Goal: Task Accomplishment & Management: Manage account settings

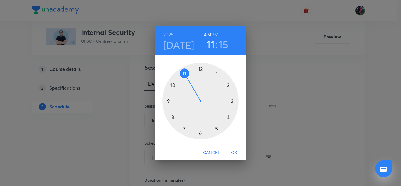
click at [185, 71] on div at bounding box center [200, 101] width 76 height 76
click at [184, 128] on div at bounding box center [200, 101] width 76 height 76
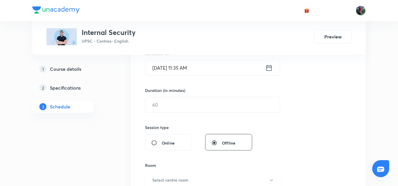
scroll to position [154, 0]
click at [167, 103] on input "text" at bounding box center [212, 104] width 135 height 15
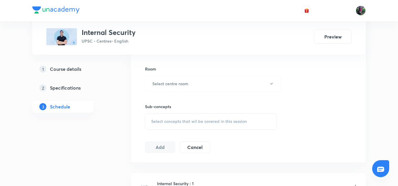
scroll to position [251, 0]
type input "150"
click at [171, 83] on h6 "Select centre room" at bounding box center [170, 83] width 36 height 6
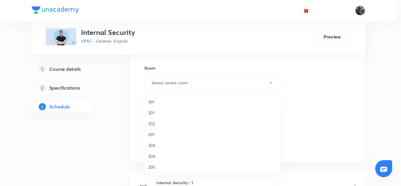
click at [153, 155] on span "204" at bounding box center [212, 156] width 129 height 6
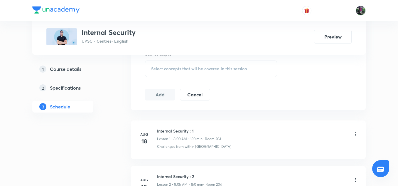
scroll to position [303, 0]
click at [186, 67] on span "Select concepts that wil be covered in this session" at bounding box center [199, 68] width 96 height 5
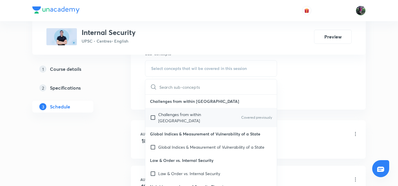
click at [181, 115] on p "Challenges from within India" at bounding box center [187, 117] width 59 height 12
checkbox input "true"
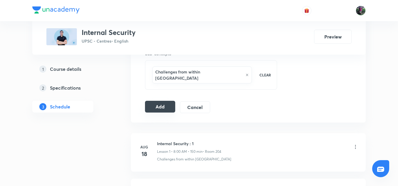
click at [158, 101] on button "Add" at bounding box center [160, 107] width 30 height 12
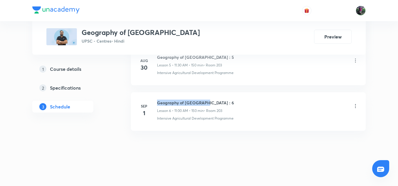
click at [207, 101] on h6 "Geography of [GEOGRAPHIC_DATA] : 6" at bounding box center [195, 103] width 77 height 6
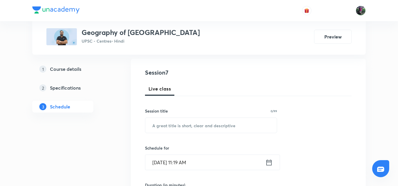
scroll to position [58, 0]
click at [172, 126] on input "text" at bounding box center [211, 125] width 132 height 15
paste input "Geography of [GEOGRAPHIC_DATA] : 6"
type input "Geography of [GEOGRAPHIC_DATA] : 7"
click at [168, 163] on input "[DATE] 11:19 AM" at bounding box center [205, 162] width 120 height 15
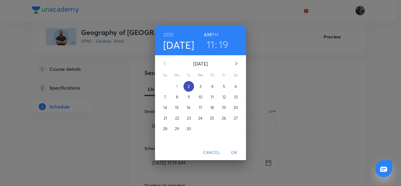
click at [189, 87] on p "2" at bounding box center [189, 86] width 2 height 6
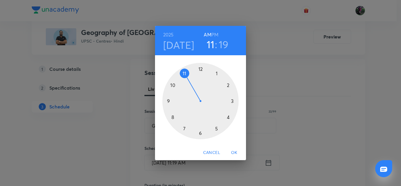
click at [184, 74] on div at bounding box center [200, 101] width 76 height 76
click at [185, 128] on div at bounding box center [200, 101] width 76 height 76
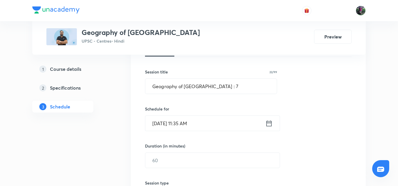
scroll to position [136, 0]
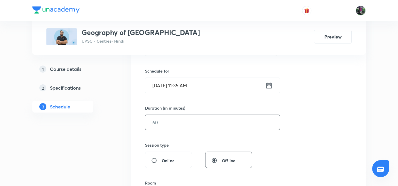
click at [162, 122] on input "text" at bounding box center [212, 122] width 135 height 15
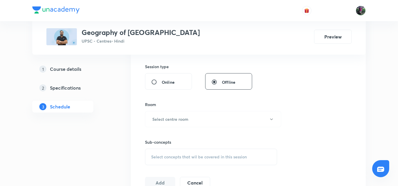
scroll to position [249, 0]
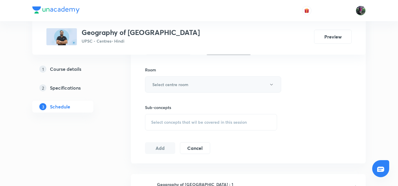
type input "150"
click at [169, 86] on h6 "Select centre room" at bounding box center [170, 84] width 36 height 6
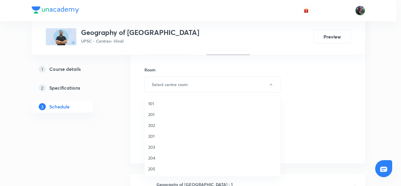
click at [151, 145] on span "203" at bounding box center [212, 147] width 129 height 6
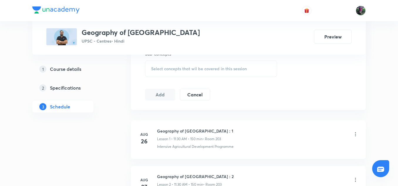
scroll to position [303, 0]
click at [190, 70] on span "Select concepts that wil be covered in this session" at bounding box center [199, 68] width 96 height 5
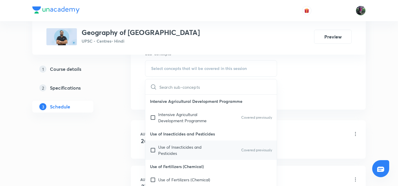
click at [176, 146] on p "Use of Insecticides and Pesticides" at bounding box center [187, 150] width 59 height 12
checkbox input "true"
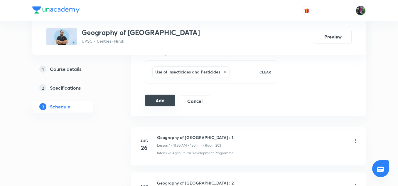
click at [162, 100] on button "Add" at bounding box center [160, 101] width 30 height 12
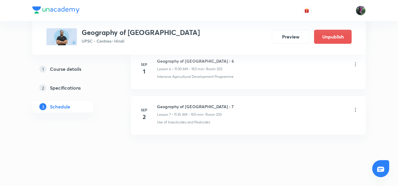
scroll to position [604, 0]
